Goal: Information Seeking & Learning: Learn about a topic

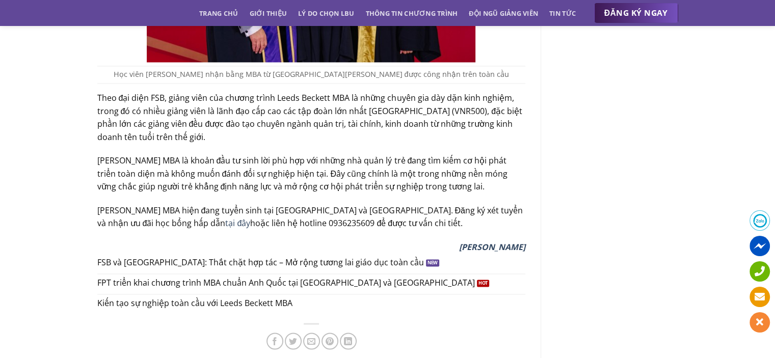
scroll to position [1478, 0]
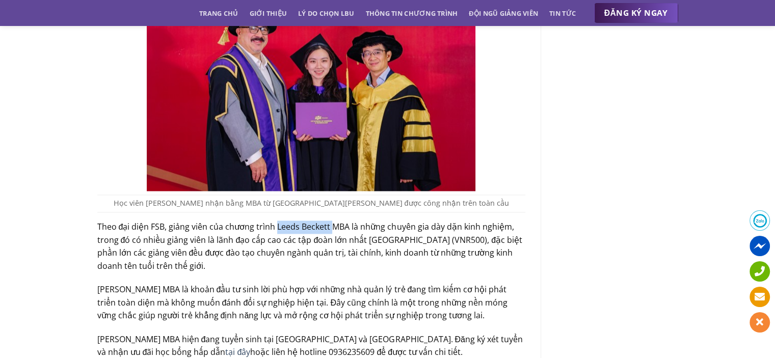
drag, startPoint x: 275, startPoint y: 212, endPoint x: 331, endPoint y: 214, distance: 56.1
click at [331, 221] on p "Theo đại diện FSB, giảng viên của chương trình Leeds Beckett MBA là những chuyê…" at bounding box center [311, 247] width 428 height 52
click at [327, 221] on p "Theo đại diện FSB, giảng viên của chương trình Leeds Beckett MBA là những chuyê…" at bounding box center [311, 247] width 428 height 52
drag, startPoint x: 330, startPoint y: 214, endPoint x: 280, endPoint y: 211, distance: 50.5
click at [280, 221] on p "Theo đại diện FSB, giảng viên của chương trình Leeds Beckett MBA là những chuyê…" at bounding box center [311, 247] width 428 height 52
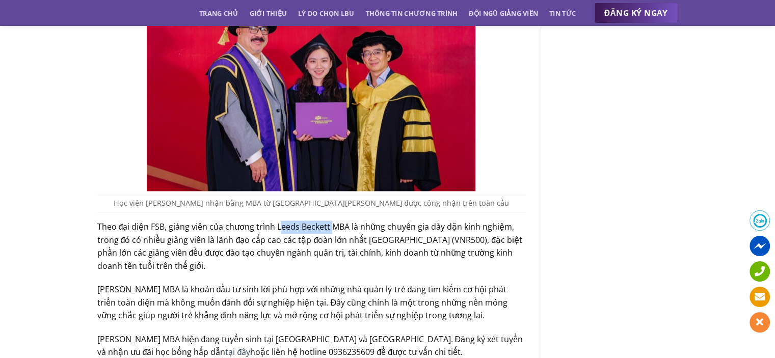
click at [280, 221] on p "Theo đại diện FSB, giảng viên của chương trình Leeds Beckett MBA là những chuyê…" at bounding box center [311, 247] width 428 height 52
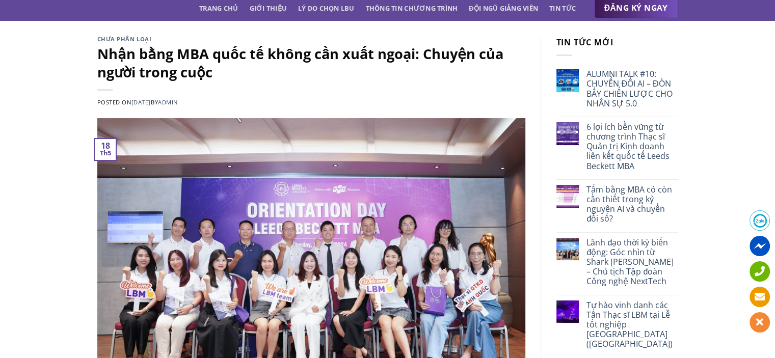
scroll to position [0, 0]
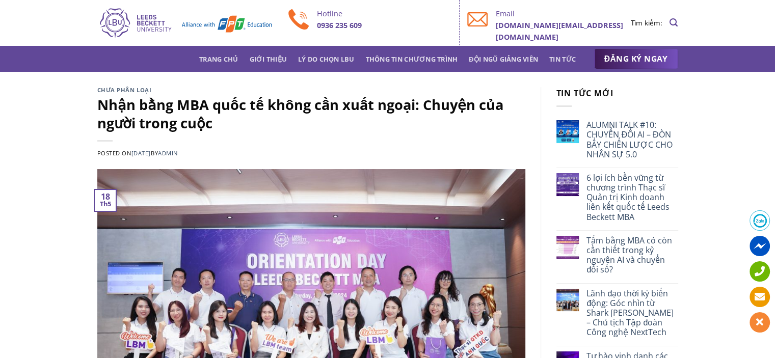
click at [147, 20] on img at bounding box center [185, 23] width 176 height 33
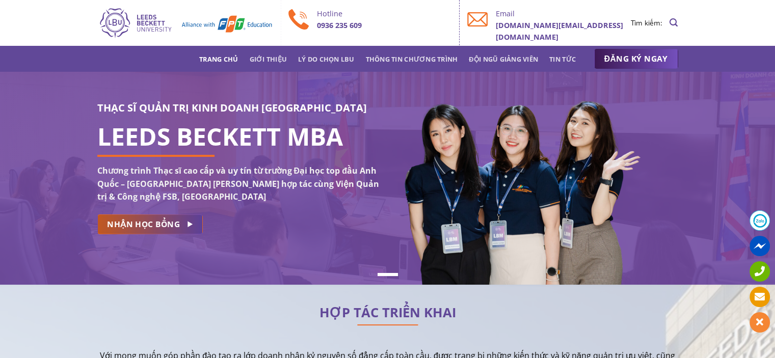
click at [144, 227] on span "NHẬN HỌC BỔNG" at bounding box center [143, 224] width 73 height 13
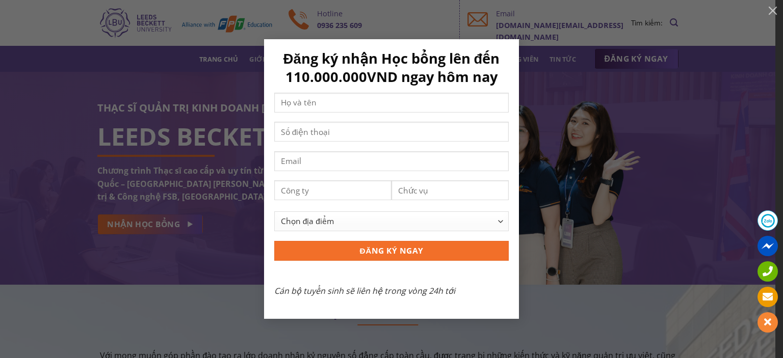
click at [574, 272] on div "Đăng ký nhận Học bổng lên đến 110.000.000VND ngay hôm nay Chọn địa điểm [GEOGRA…" at bounding box center [391, 178] width 753 height 279
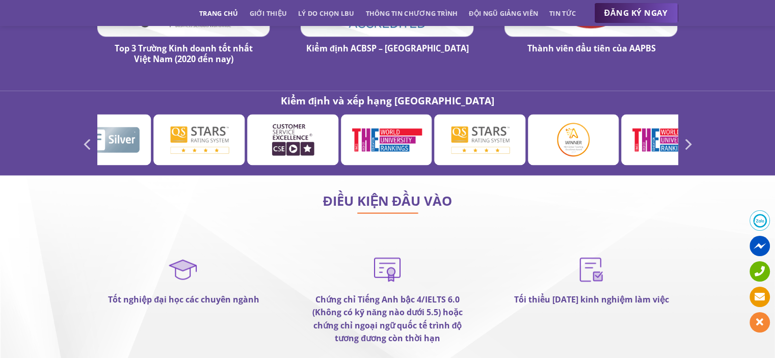
scroll to position [5863, 0]
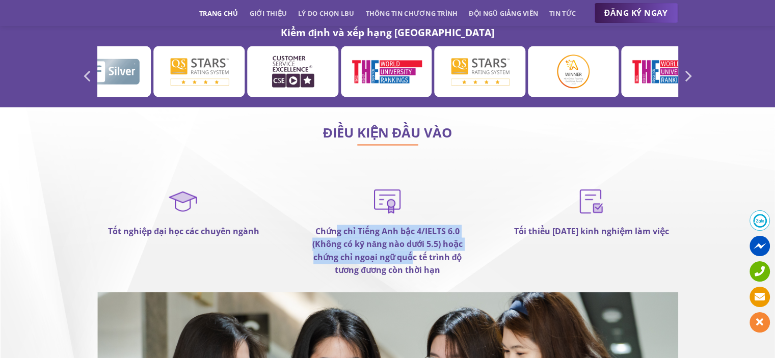
drag, startPoint x: 335, startPoint y: 195, endPoint x: 414, endPoint y: 221, distance: 83.4
click at [412, 226] on strong "Chứng chỉ Tiếng Anh bậc 4/IELTS 6.0 (Không có kỹ năng nào dưới 5.5) hoặc chứng …" at bounding box center [388, 251] width 150 height 50
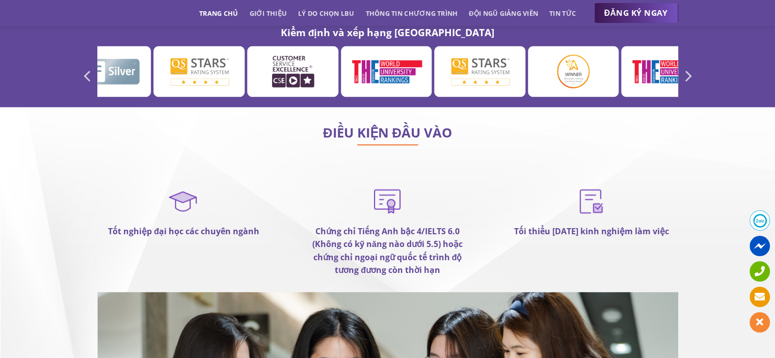
click at [415, 226] on strong "Chứng chỉ Tiếng Anh bậc 4/IELTS 6.0 (Không có kỹ năng nào dưới 5.5) hoặc chứng …" at bounding box center [388, 251] width 150 height 50
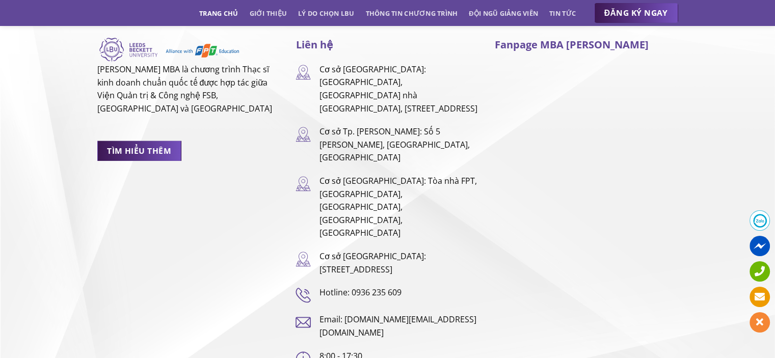
scroll to position [6709, 0]
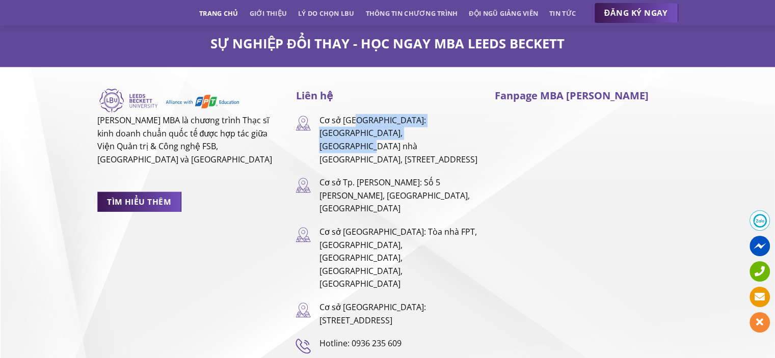
drag, startPoint x: 373, startPoint y: 100, endPoint x: 357, endPoint y: 84, distance: 22.7
click at [357, 114] on p "Cơ sở [GEOGRAPHIC_DATA]: [GEOGRAPHIC_DATA], [GEOGRAPHIC_DATA] nhà [GEOGRAPHIC_D…" at bounding box center [399, 140] width 160 height 52
click at [377, 114] on p "Cơ sở [GEOGRAPHIC_DATA]: [GEOGRAPHIC_DATA], [GEOGRAPHIC_DATA] nhà [GEOGRAPHIC_D…" at bounding box center [399, 140] width 160 height 52
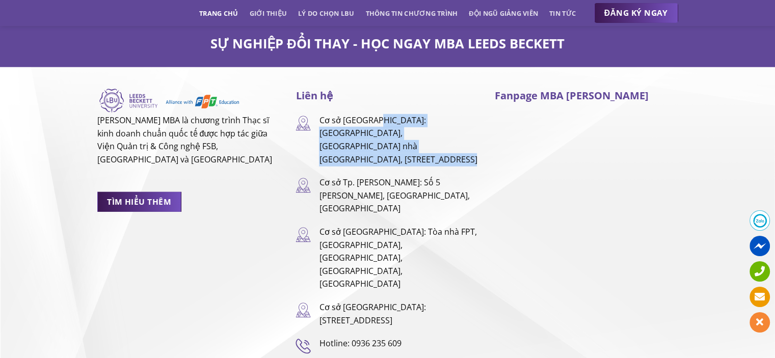
drag, startPoint x: 377, startPoint y: 108, endPoint x: 372, endPoint y: 84, distance: 24.4
click at [372, 114] on p "Cơ sở [GEOGRAPHIC_DATA]: [GEOGRAPHIC_DATA], [GEOGRAPHIC_DATA] nhà [GEOGRAPHIC_D…" at bounding box center [399, 140] width 160 height 52
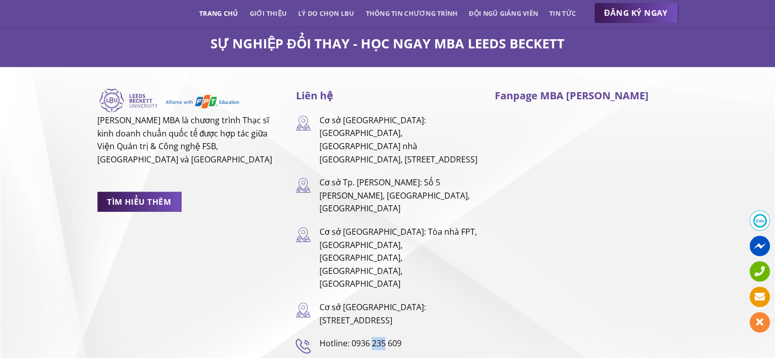
drag, startPoint x: 373, startPoint y: 268, endPoint x: 385, endPoint y: 268, distance: 11.7
click at [385, 338] on p "Hotline: 0936 235 609" at bounding box center [399, 344] width 160 height 13
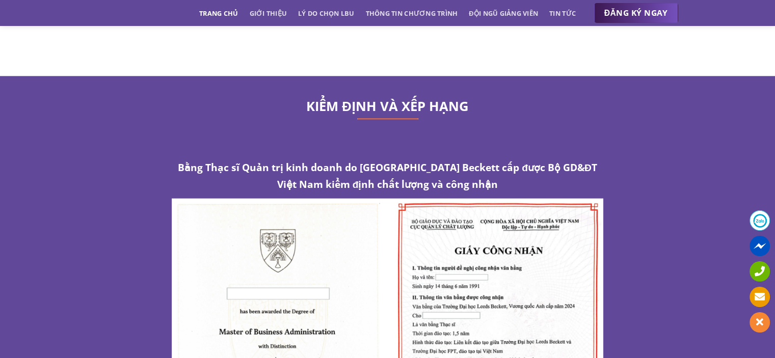
scroll to position [5128, 0]
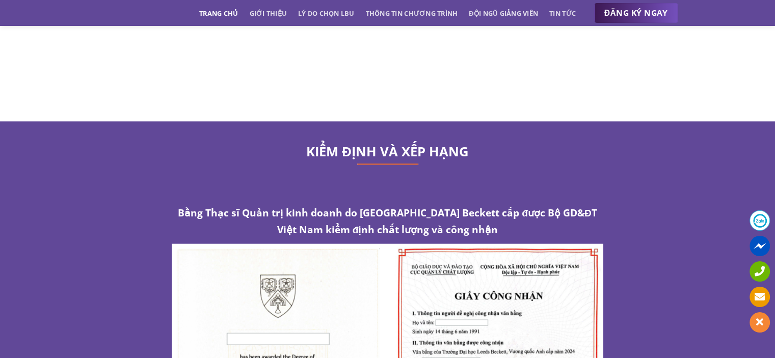
click at [757, 222] on span at bounding box center [760, 221] width 20 height 20
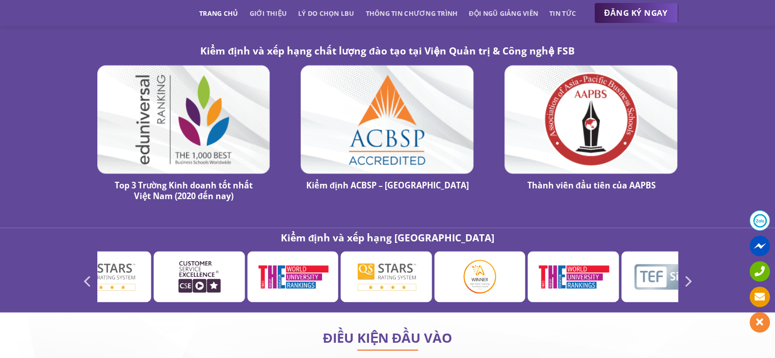
scroll to position [5659, 0]
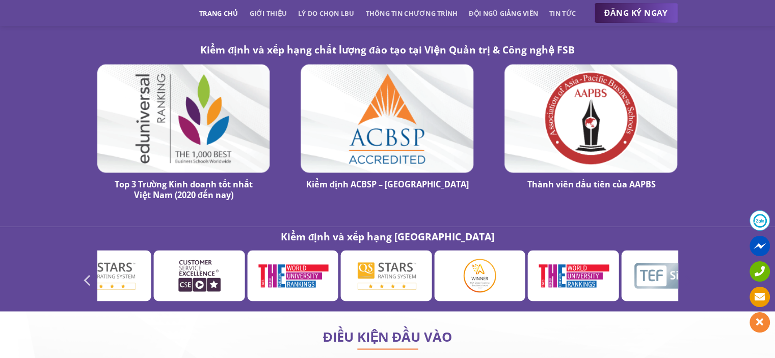
click at [687, 271] on icon "Next" at bounding box center [688, 280] width 18 height 18
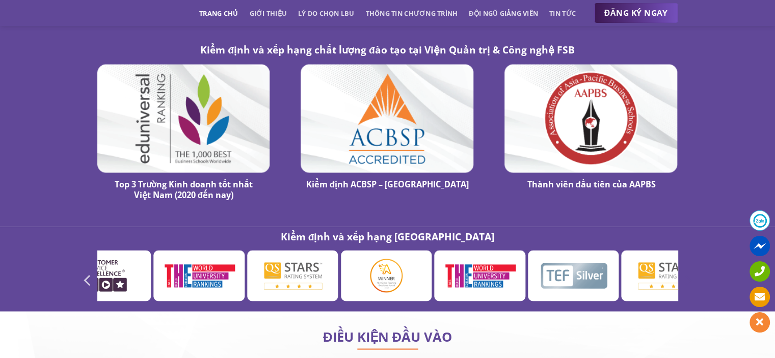
click at [687, 271] on icon "Next" at bounding box center [688, 280] width 18 height 18
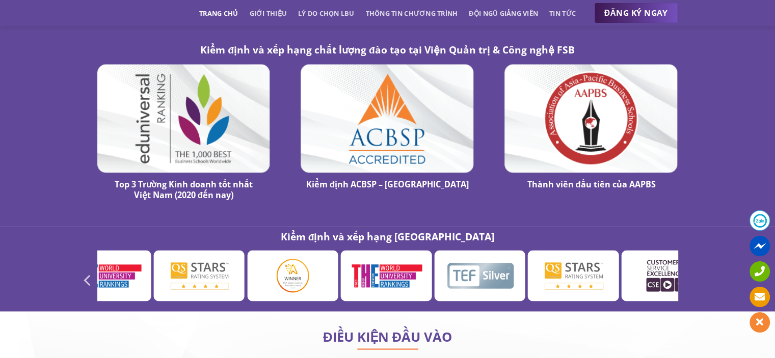
click at [687, 271] on icon "Next" at bounding box center [688, 280] width 18 height 18
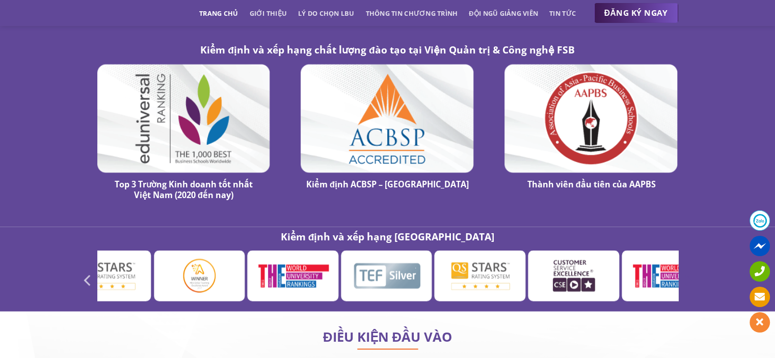
click at [687, 271] on icon "Next" at bounding box center [688, 280] width 18 height 18
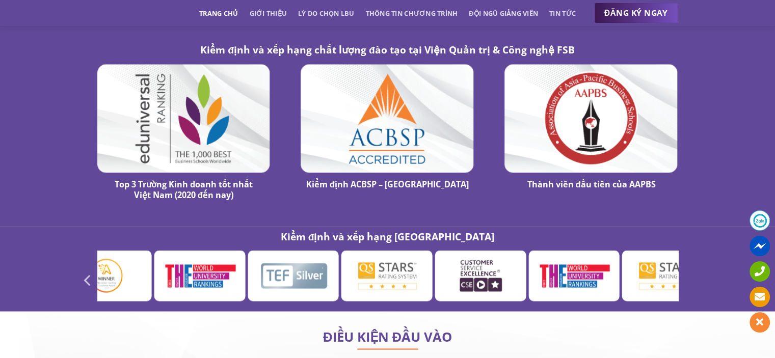
click at [687, 271] on icon "Next" at bounding box center [688, 280] width 18 height 18
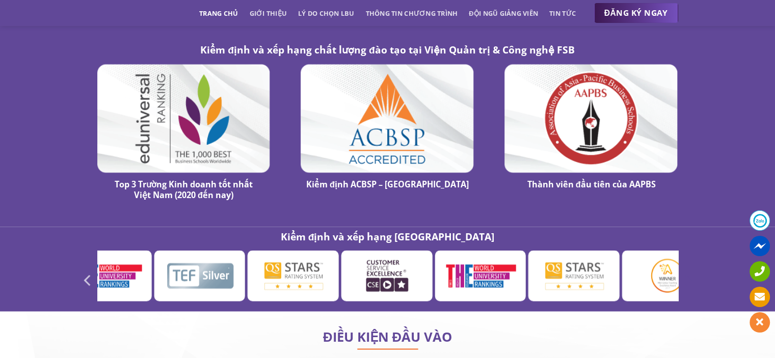
click at [687, 271] on icon "Next" at bounding box center [688, 280] width 18 height 18
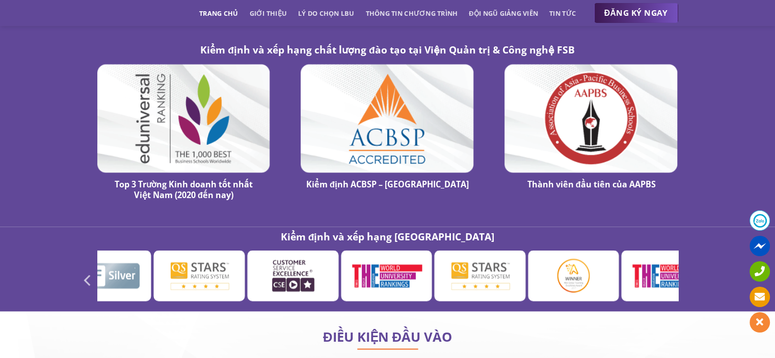
click at [687, 271] on icon "Next" at bounding box center [688, 280] width 18 height 18
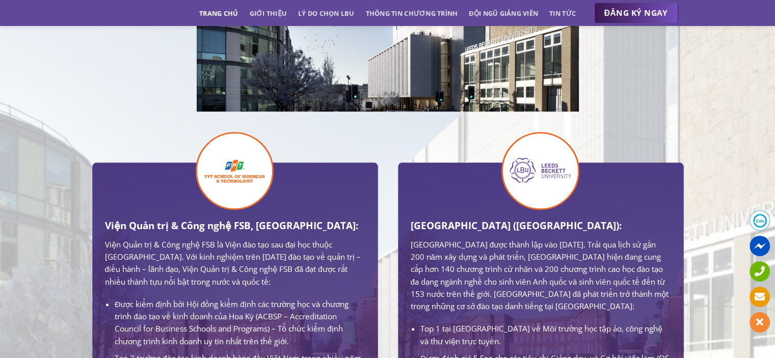
scroll to position [612, 0]
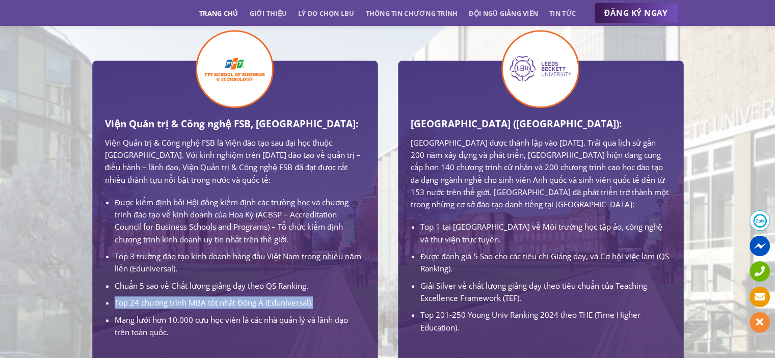
drag, startPoint x: 320, startPoint y: 304, endPoint x: 113, endPoint y: 304, distance: 207.5
click at [113, 304] on ul "Được kiểm định bởi Hội đồng kiểm định các trường học và chương trình đào tạo về…" at bounding box center [235, 267] width 260 height 143
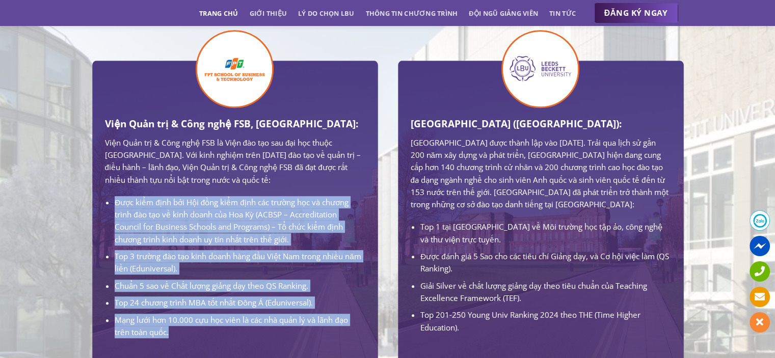
drag, startPoint x: 161, startPoint y: 326, endPoint x: 114, endPoint y: 196, distance: 138.9
click at [114, 196] on ul "Được kiểm định bởi Hội đồng kiểm định các trường học và chương trình đào tạo về…" at bounding box center [235, 267] width 260 height 143
click at [243, 250] on ul "Được kiểm định bởi Hội đồng kiểm định các trường học và chương trình đào tạo về…" at bounding box center [235, 267] width 260 height 143
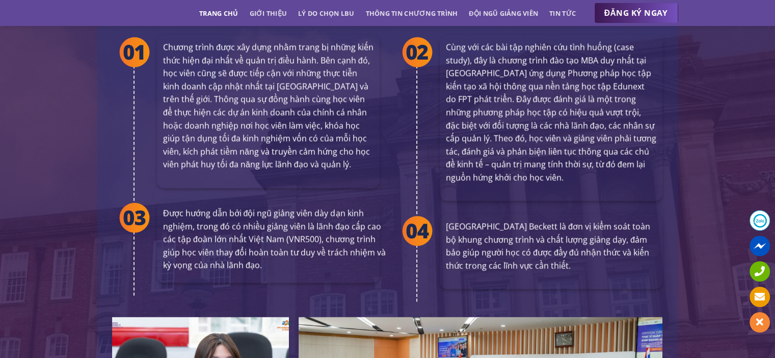
scroll to position [1988, 0]
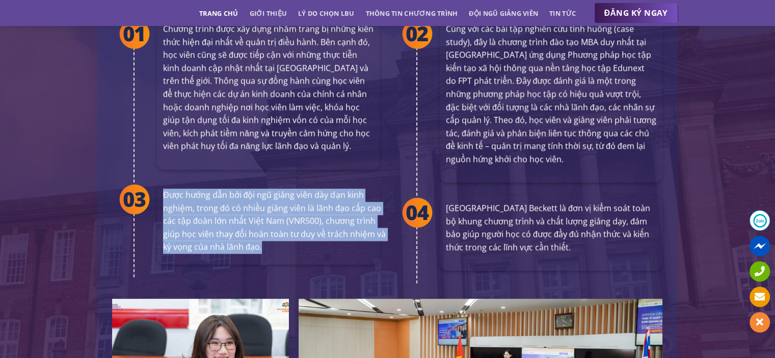
drag, startPoint x: 263, startPoint y: 230, endPoint x: 163, endPoint y: 174, distance: 115.3
click at [163, 183] on div "Được hướng dẫn bởi đội ngũ giảng viên dày dạn kinh nghiệm, trong đó có nhiều gi…" at bounding box center [268, 224] width 223 height 82
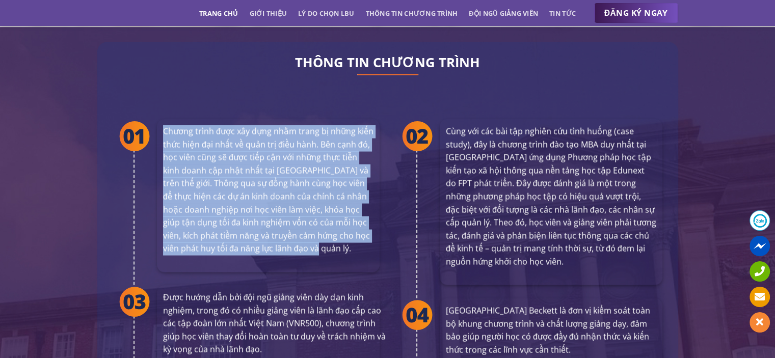
drag, startPoint x: 302, startPoint y: 225, endPoint x: 161, endPoint y: 114, distance: 179.8
click at [161, 119] on div "Chương trình được xây dựng nhằm trang bị những kiến thức hiện đại nhất về quản …" at bounding box center [268, 195] width 223 height 153
click at [310, 176] on p "Chương trình được xây dựng nhằm trang bị những kiến thức hiện đại nhất về quản …" at bounding box center [268, 190] width 211 height 131
drag, startPoint x: 304, startPoint y: 230, endPoint x: 161, endPoint y: 111, distance: 186.1
click at [161, 119] on div "Chương trình được xây dựng nhằm trang bị những kiến thức hiện đại nhất về quản …" at bounding box center [268, 195] width 223 height 153
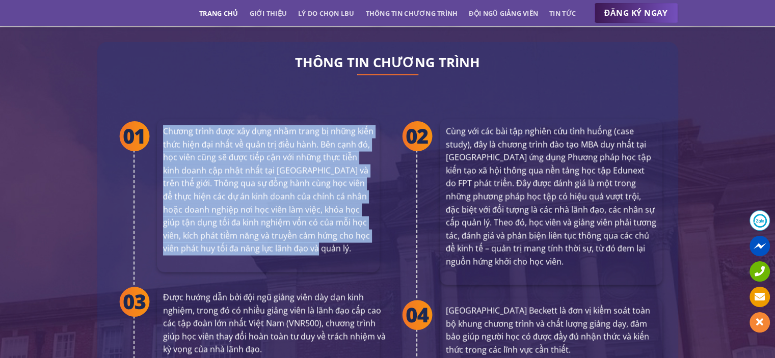
click at [175, 125] on p "Chương trình được xây dựng nhằm trang bị những kiến thức hiện đại nhất về quản …" at bounding box center [268, 190] width 211 height 131
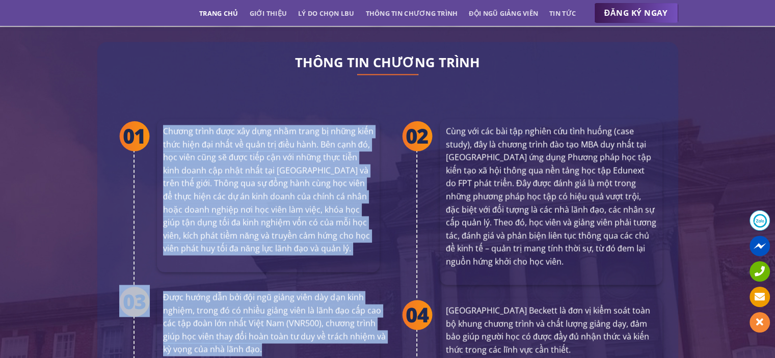
drag, startPoint x: 165, startPoint y: 108, endPoint x: 264, endPoint y: 329, distance: 241.7
click at [264, 329] on div "Chương trình được xây dựng nhằm trang bị những kiến thức hiện đại nhất về quản …" at bounding box center [247, 238] width 268 height 281
drag, startPoint x: 446, startPoint y: 108, endPoint x: 585, endPoint y: 337, distance: 268.3
click at [585, 337] on div "Cùng với các bài tập nghiên cứu tình huống (case study), đây là chương trình đà…" at bounding box center [530, 242] width 268 height 288
click at [486, 168] on p "Cùng với các bài tập nghiên cứu tình huống (case study), đây là chương trình đà…" at bounding box center [551, 197] width 211 height 144
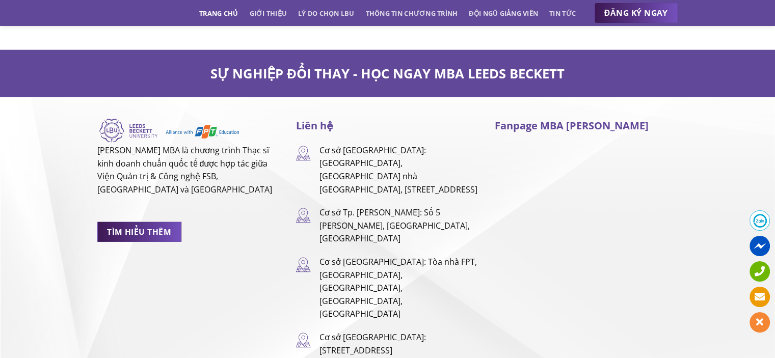
scroll to position [6760, 0]
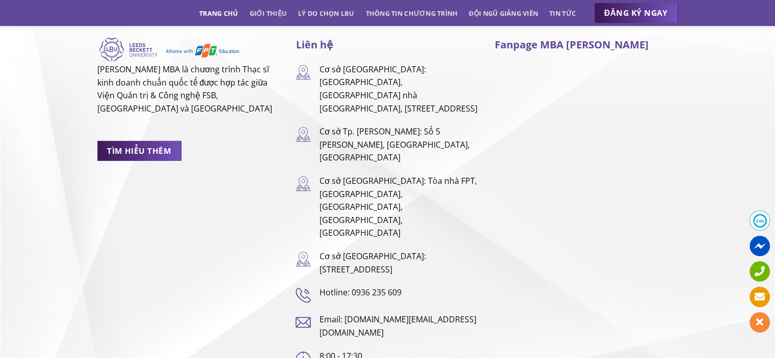
click at [250, 190] on div "[PERSON_NAME] MBA là chương trình Thạc sĩ kinh doanh chuẩn quốc tế được hợp tác…" at bounding box center [189, 202] width 199 height 330
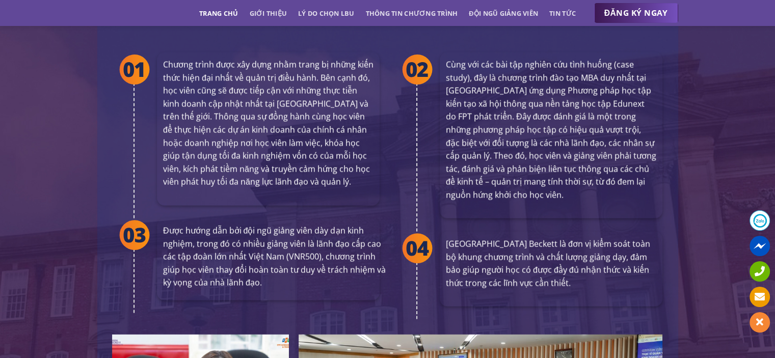
scroll to position [1961, 0]
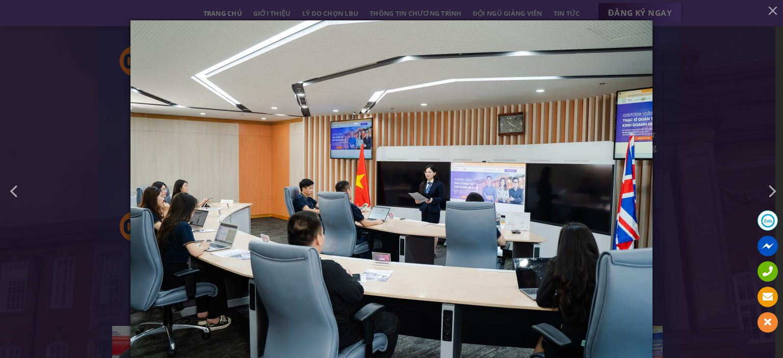
click at [720, 94] on div "2 of 6" at bounding box center [391, 179] width 783 height 358
